Goal: Task Accomplishment & Management: Manage account settings

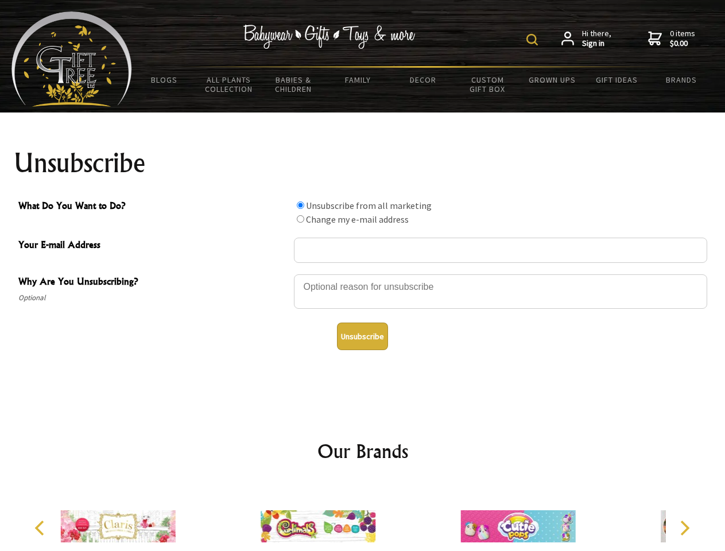
click at [533, 40] on img at bounding box center [531, 39] width 11 height 11
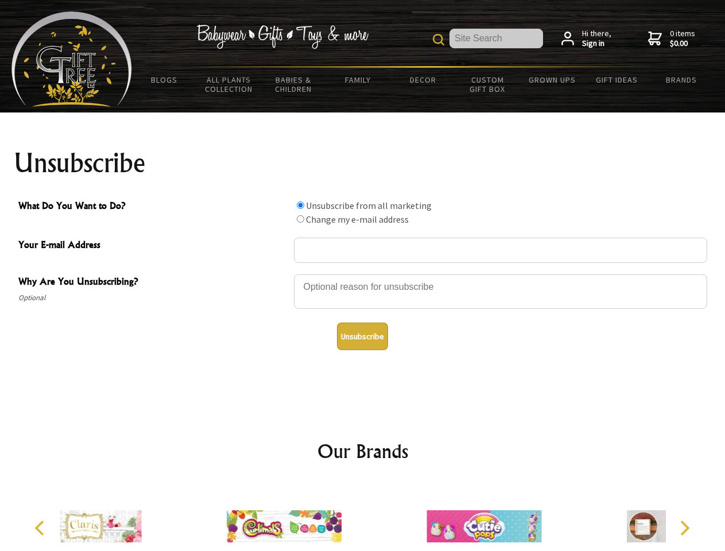
click at [363, 274] on div at bounding box center [500, 293] width 413 height 40
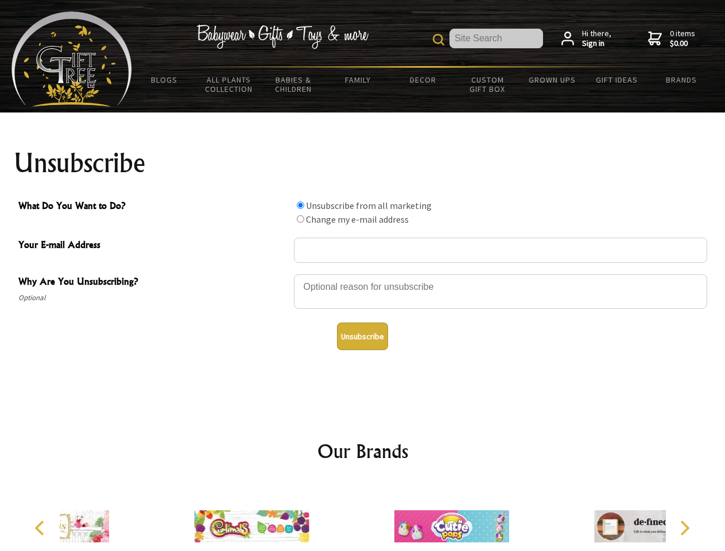
click at [300, 205] on input "What Do You Want to Do?" at bounding box center [300, 204] width 7 height 7
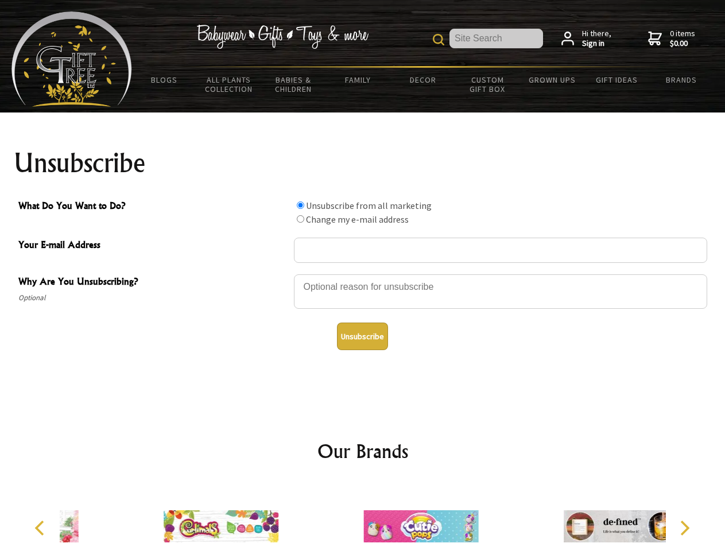
click at [300, 219] on input "What Do You Want to Do?" at bounding box center [300, 218] width 7 height 7
radio input "true"
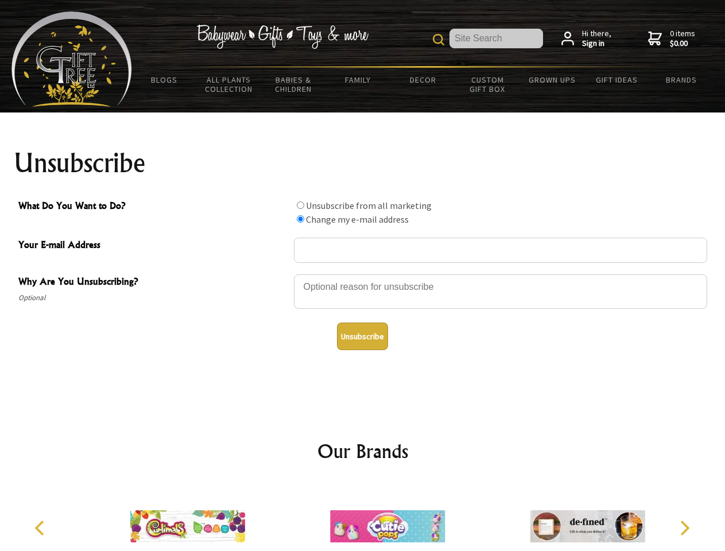
click at [362, 336] on button "Unsubscribe" at bounding box center [362, 336] width 51 height 28
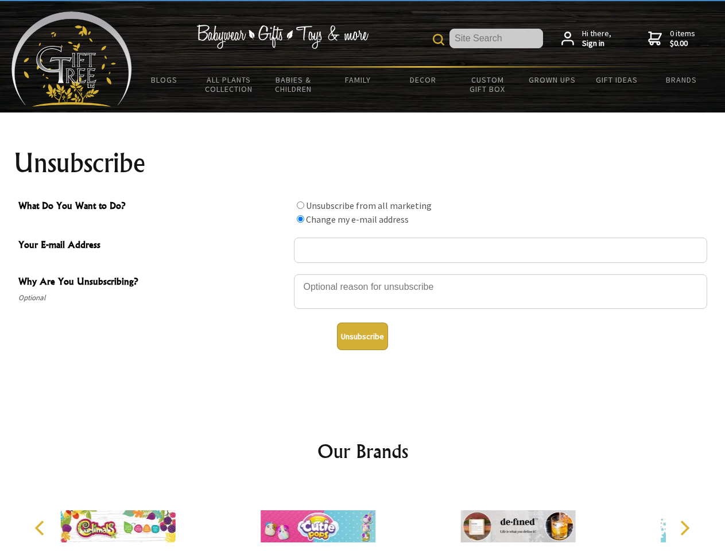
click at [41, 528] on icon "Previous" at bounding box center [40, 527] width 15 height 15
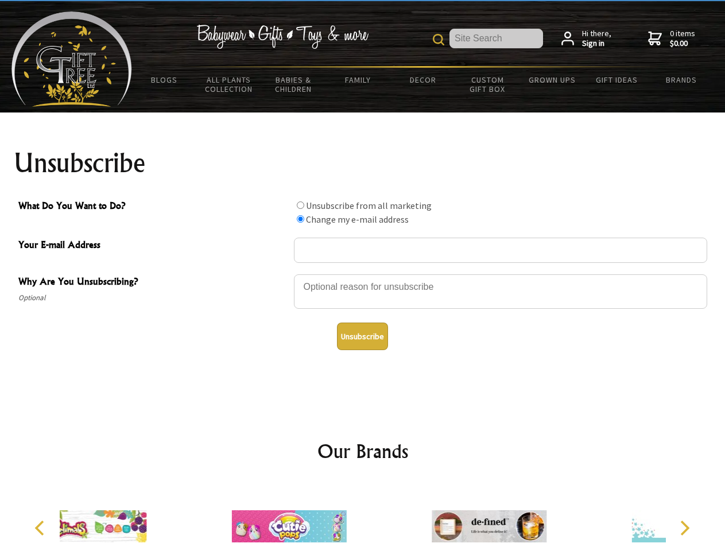
click at [684, 528] on icon "Next" at bounding box center [683, 527] width 15 height 15
